Goal: Task Accomplishment & Management: Use online tool/utility

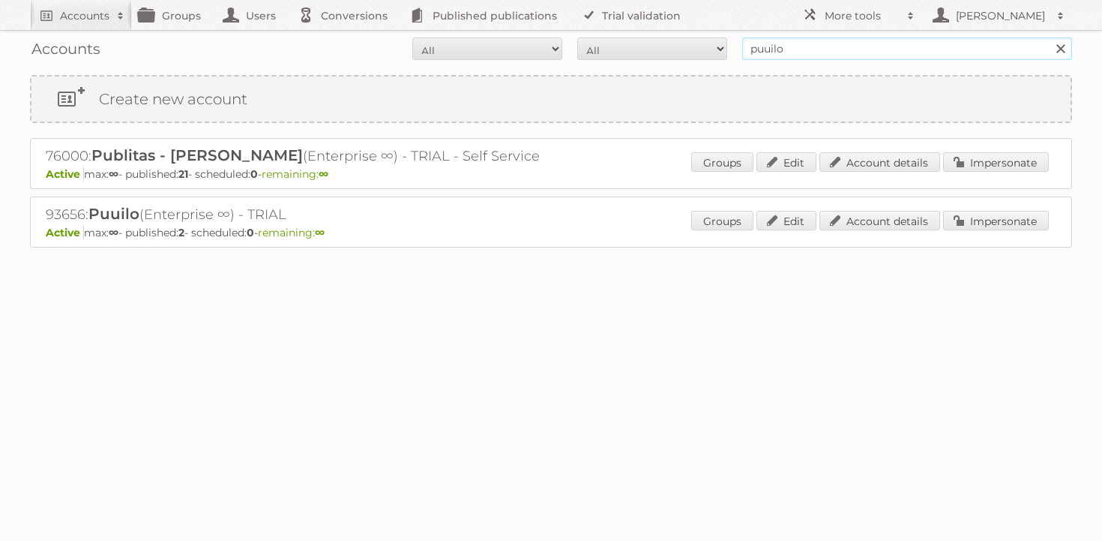
click at [843, 52] on input "puuilo" at bounding box center [907, 48] width 330 height 22
type input "cheil"
click at [1049, 37] on input "Search" at bounding box center [1060, 48] width 22 height 22
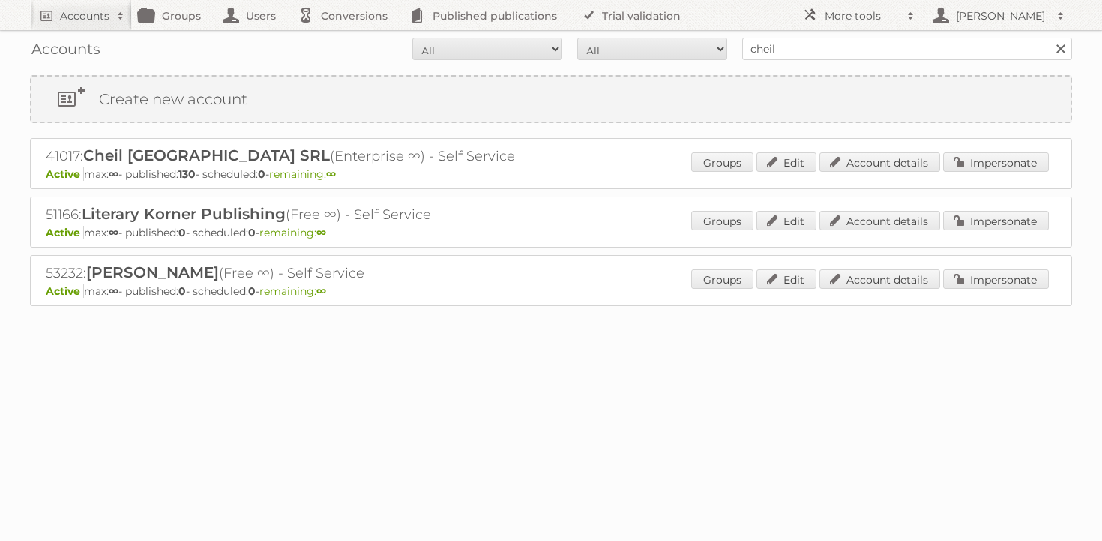
click at [902, 174] on div "Groups Edit Account details Impersonate" at bounding box center [870, 163] width 358 height 22
click at [901, 172] on div "Groups Edit Account details Impersonate" at bounding box center [870, 163] width 358 height 22
click at [899, 169] on link "Account details" at bounding box center [879, 161] width 121 height 19
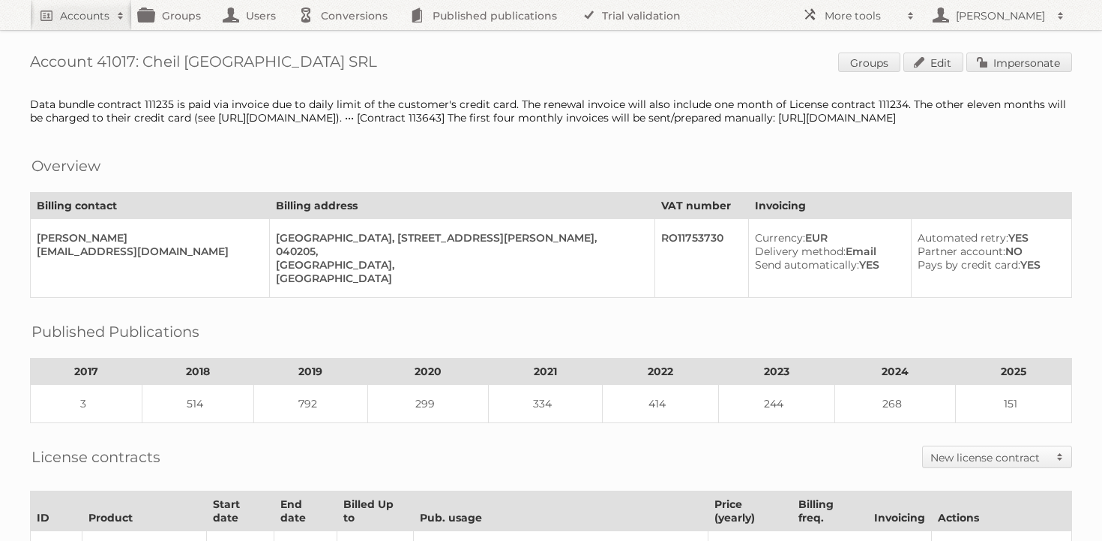
click at [1046, 61] on link "Impersonate" at bounding box center [1019, 61] width 106 height 19
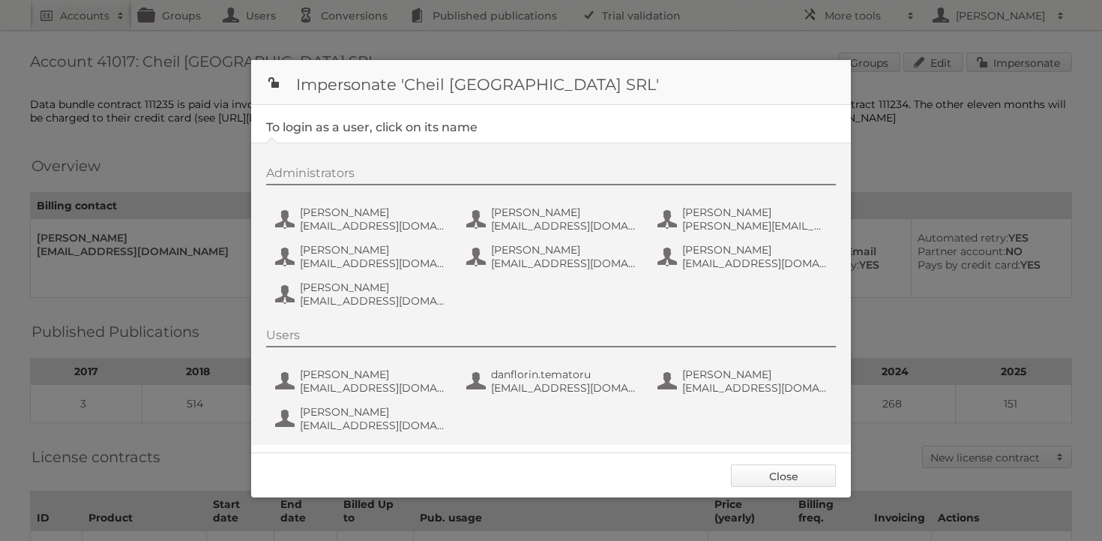
click at [750, 476] on link "Close" at bounding box center [783, 475] width 105 height 22
